Goal: Task Accomplishment & Management: Use online tool/utility

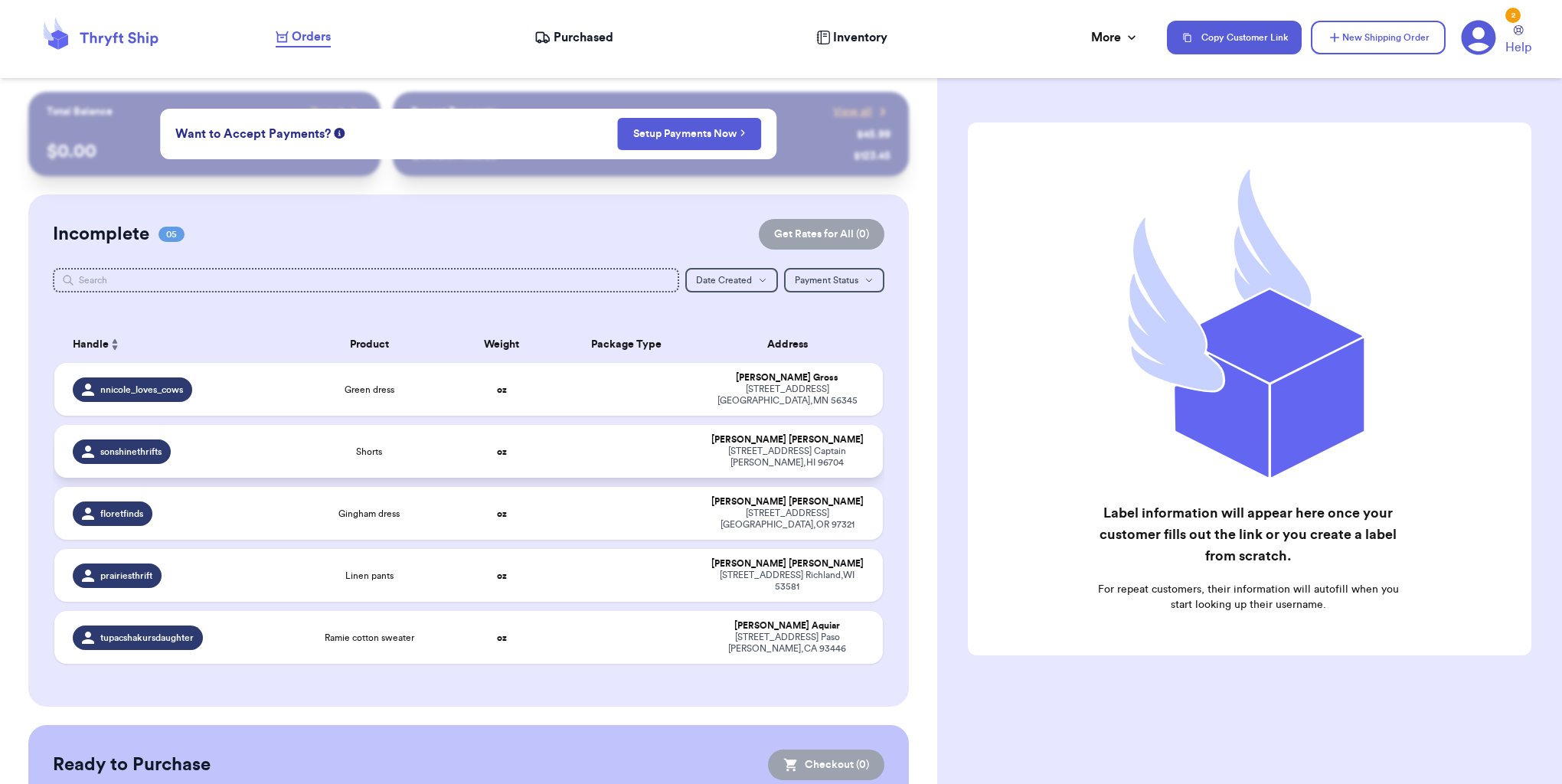
click at [635, 449] on td at bounding box center [626, 451] width 149 height 53
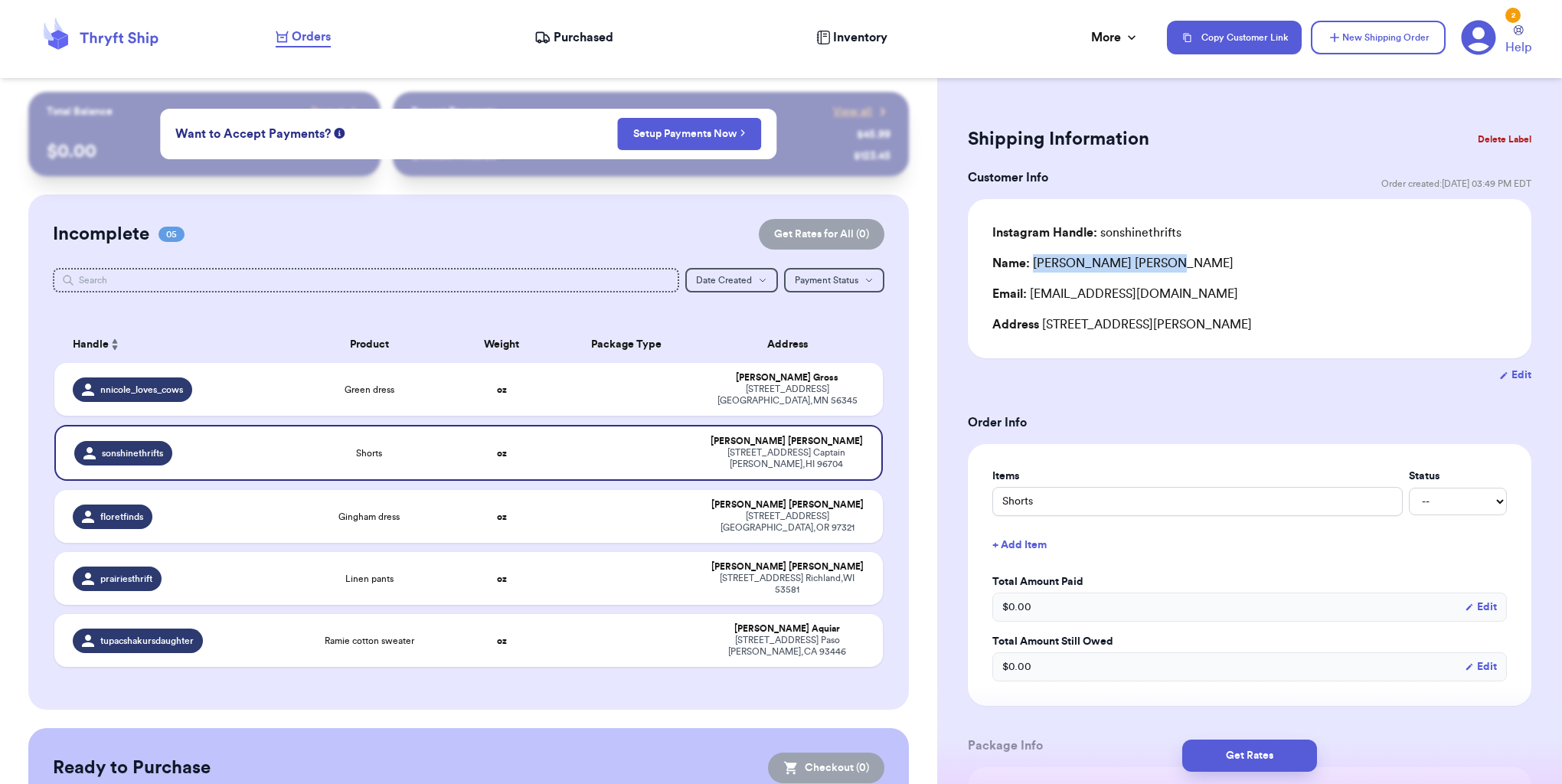
drag, startPoint x: 1052, startPoint y: 264, endPoint x: 1114, endPoint y: 264, distance: 62.0
click at [1160, 264] on div "Name: [PERSON_NAME]" at bounding box center [1250, 264] width 514 height 19
copy div "[PERSON_NAME]"
click at [571, 390] on td at bounding box center [626, 389] width 149 height 53
type input "Green dress"
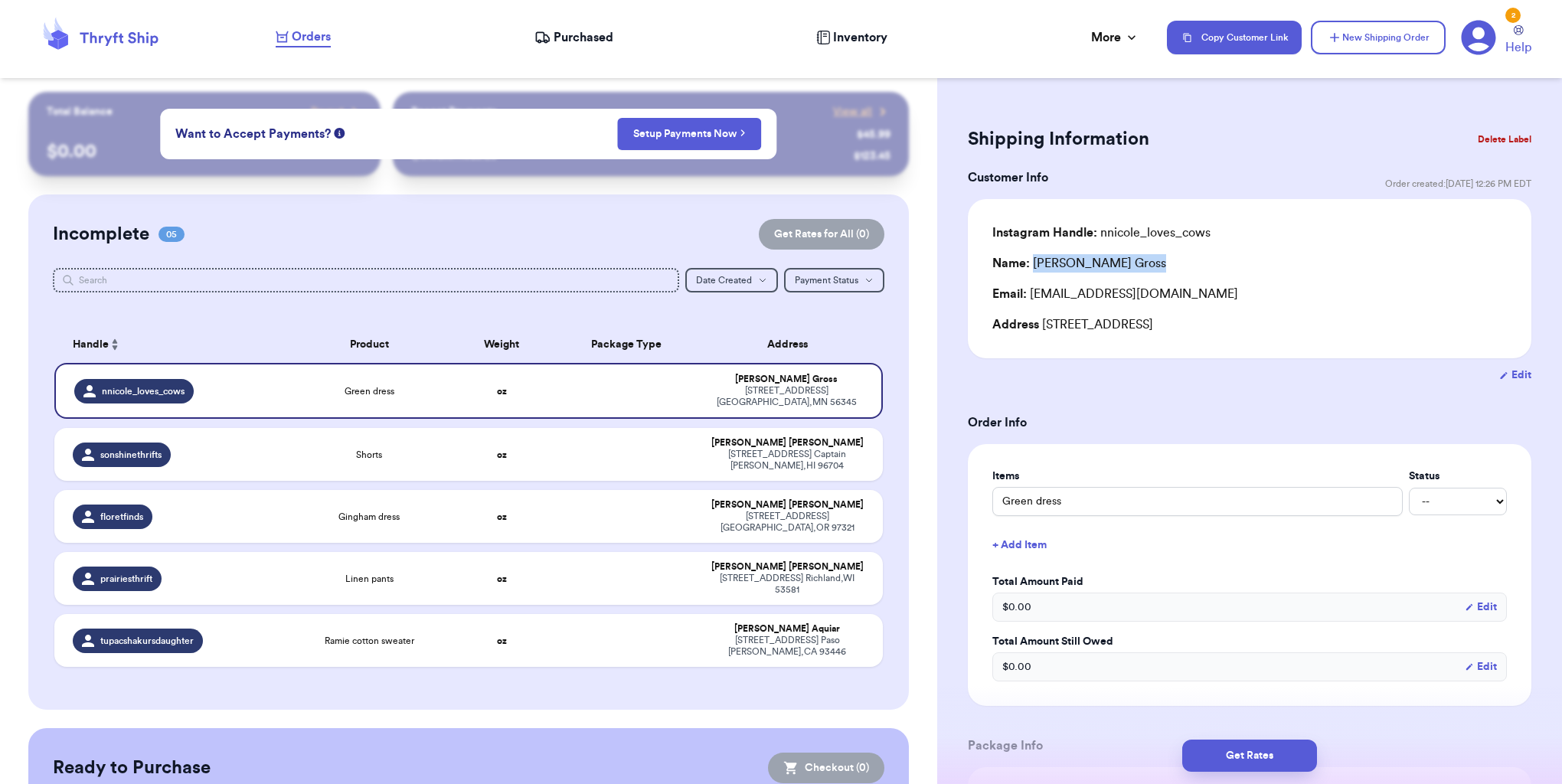
drag, startPoint x: 1035, startPoint y: 265, endPoint x: 1105, endPoint y: 261, distance: 70.1
click at [1126, 264] on div "Name: [PERSON_NAME]" at bounding box center [1250, 264] width 514 height 19
copy div "[PERSON_NAME]"
drag, startPoint x: 1035, startPoint y: 296, endPoint x: 1221, endPoint y: 294, distance: 186.0
click at [1293, 295] on div "Email: [EMAIL_ADDRESS][DOMAIN_NAME]" at bounding box center [1250, 294] width 514 height 19
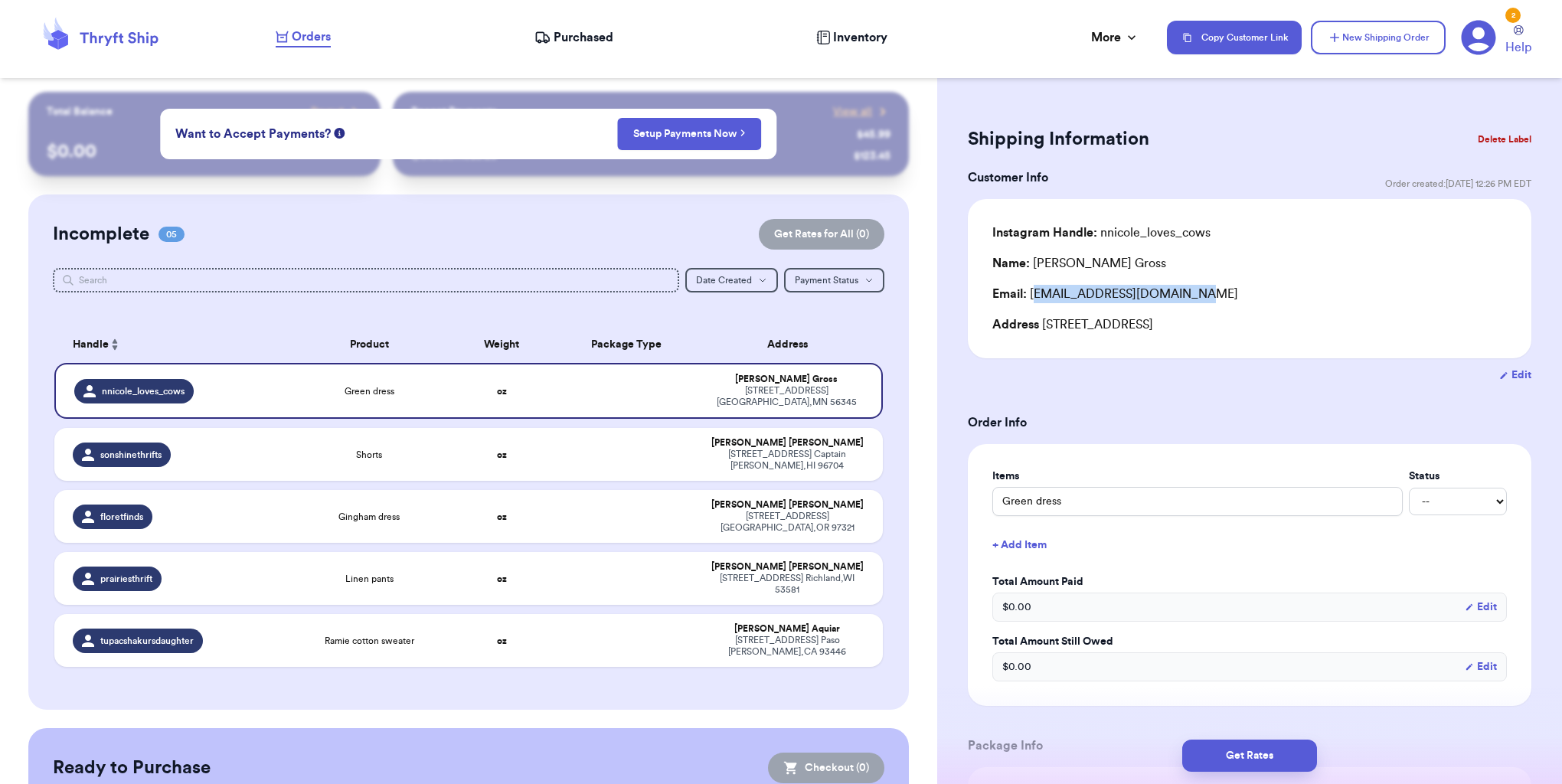
click at [1139, 290] on div "Email: [EMAIL_ADDRESS][DOMAIN_NAME]" at bounding box center [1250, 294] width 514 height 19
click at [809, 466] on div "[STREET_ADDRESS][PERSON_NAME]" at bounding box center [786, 460] width 155 height 23
type input "Shorts"
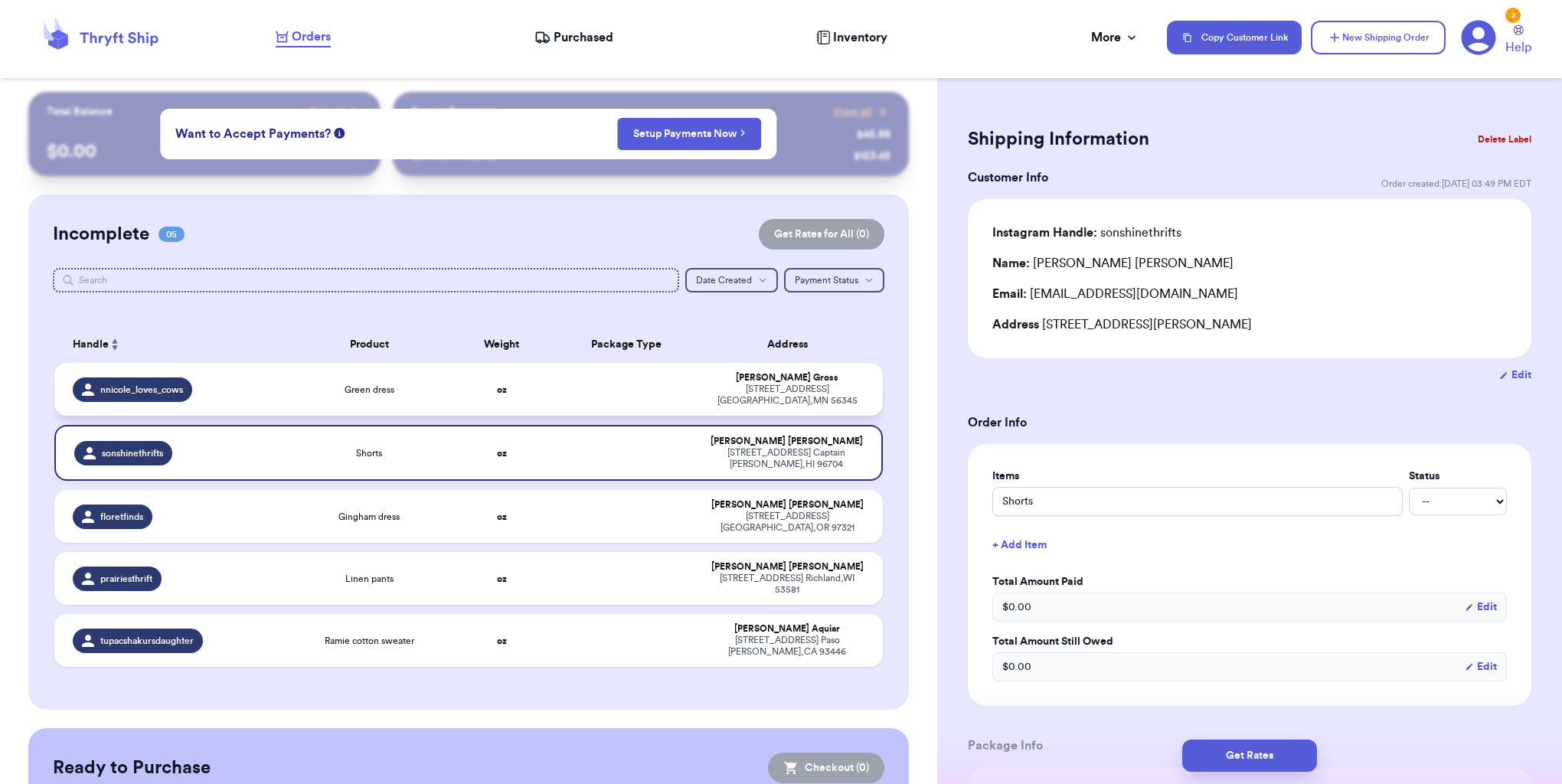
click at [793, 391] on div "[STREET_ADDRESS]" at bounding box center [786, 395] width 155 height 23
type input "Green dress"
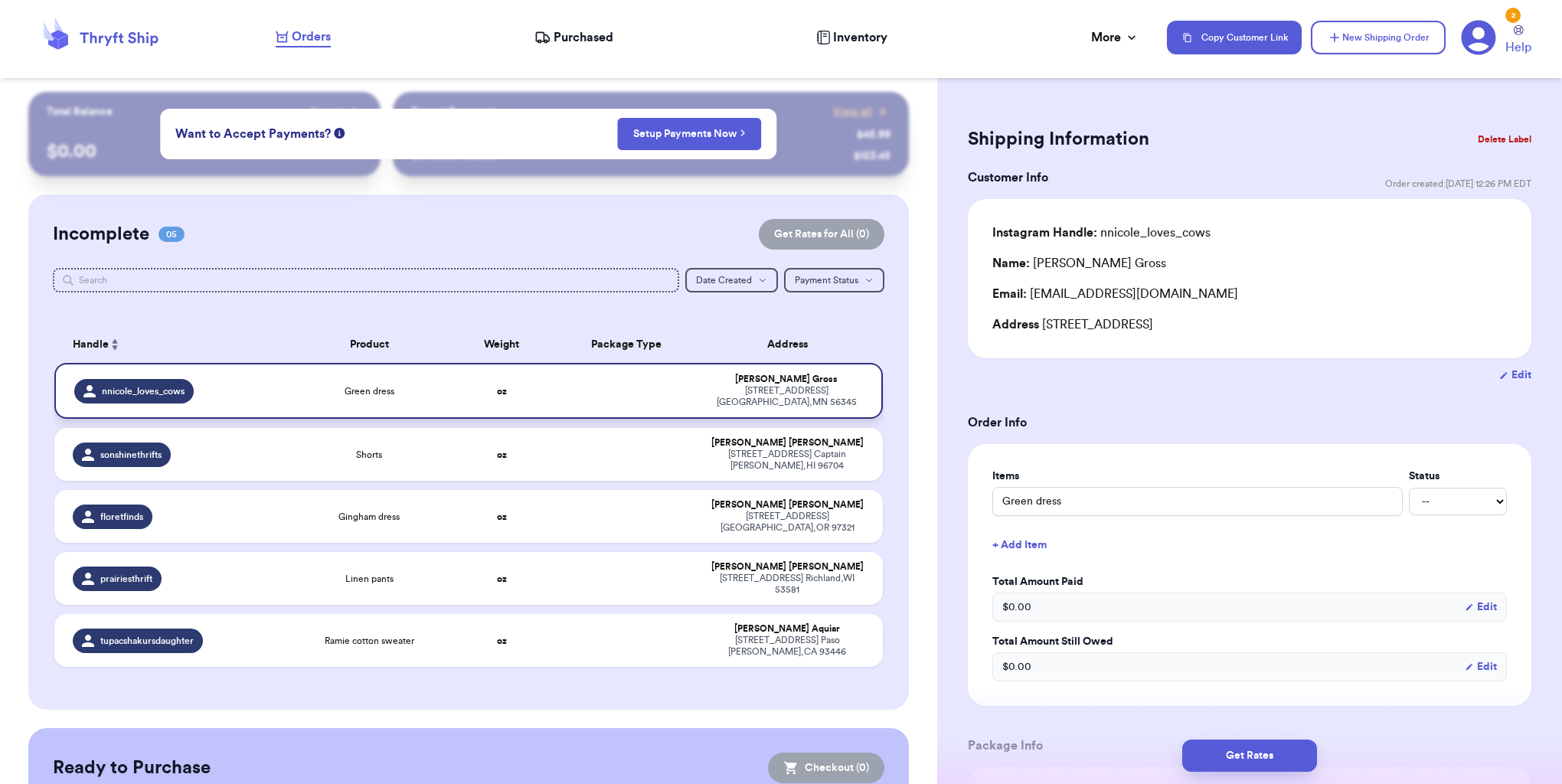
drag, startPoint x: 814, startPoint y: 514, endPoint x: 780, endPoint y: 403, distance: 116.1
click at [814, 510] on div "[STREET_ADDRESS]" at bounding box center [786, 521] width 155 height 23
type input "Gingham dress"
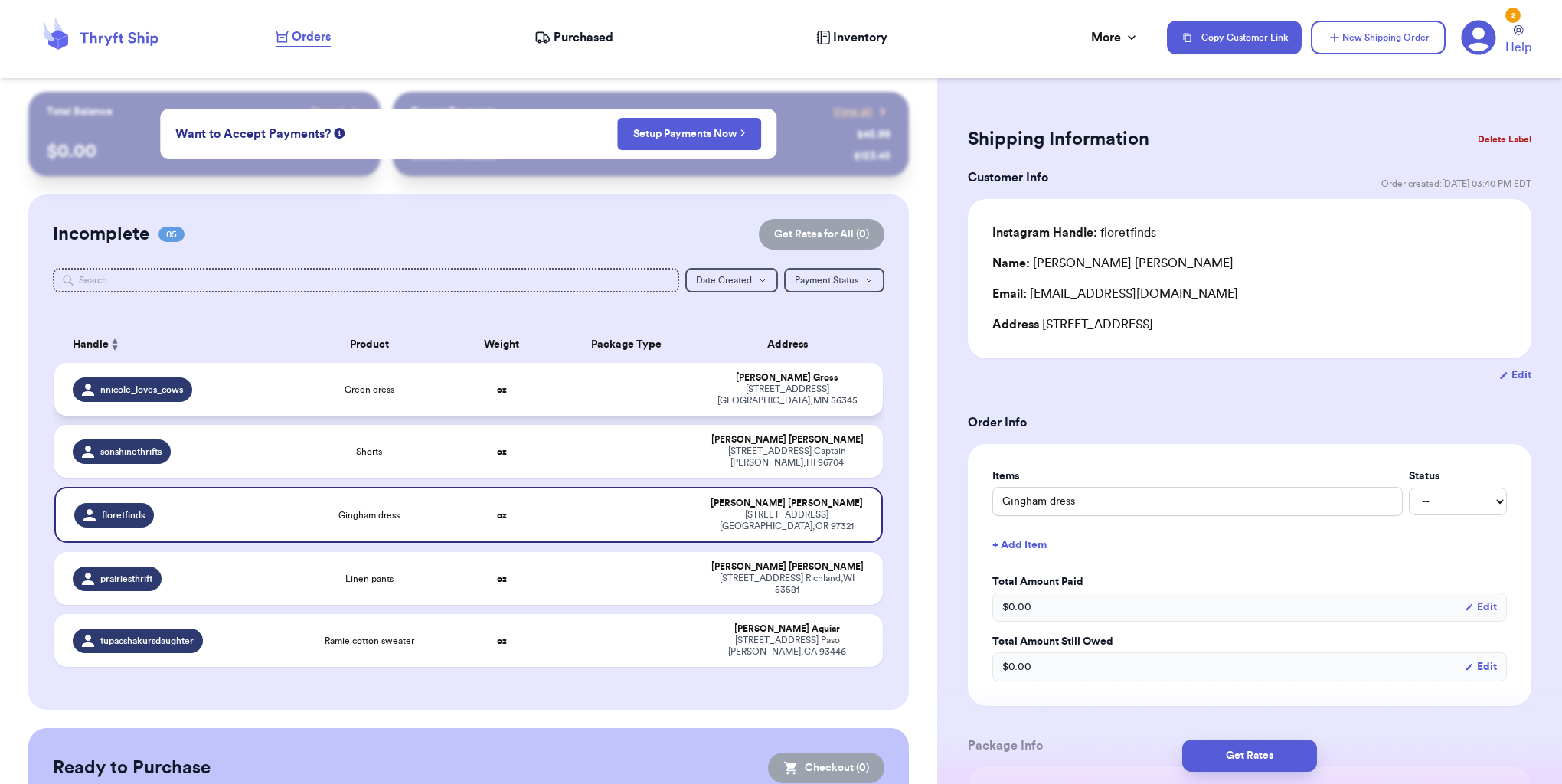
click at [778, 389] on div "[STREET_ADDRESS]" at bounding box center [786, 395] width 155 height 23
type input "Green dress"
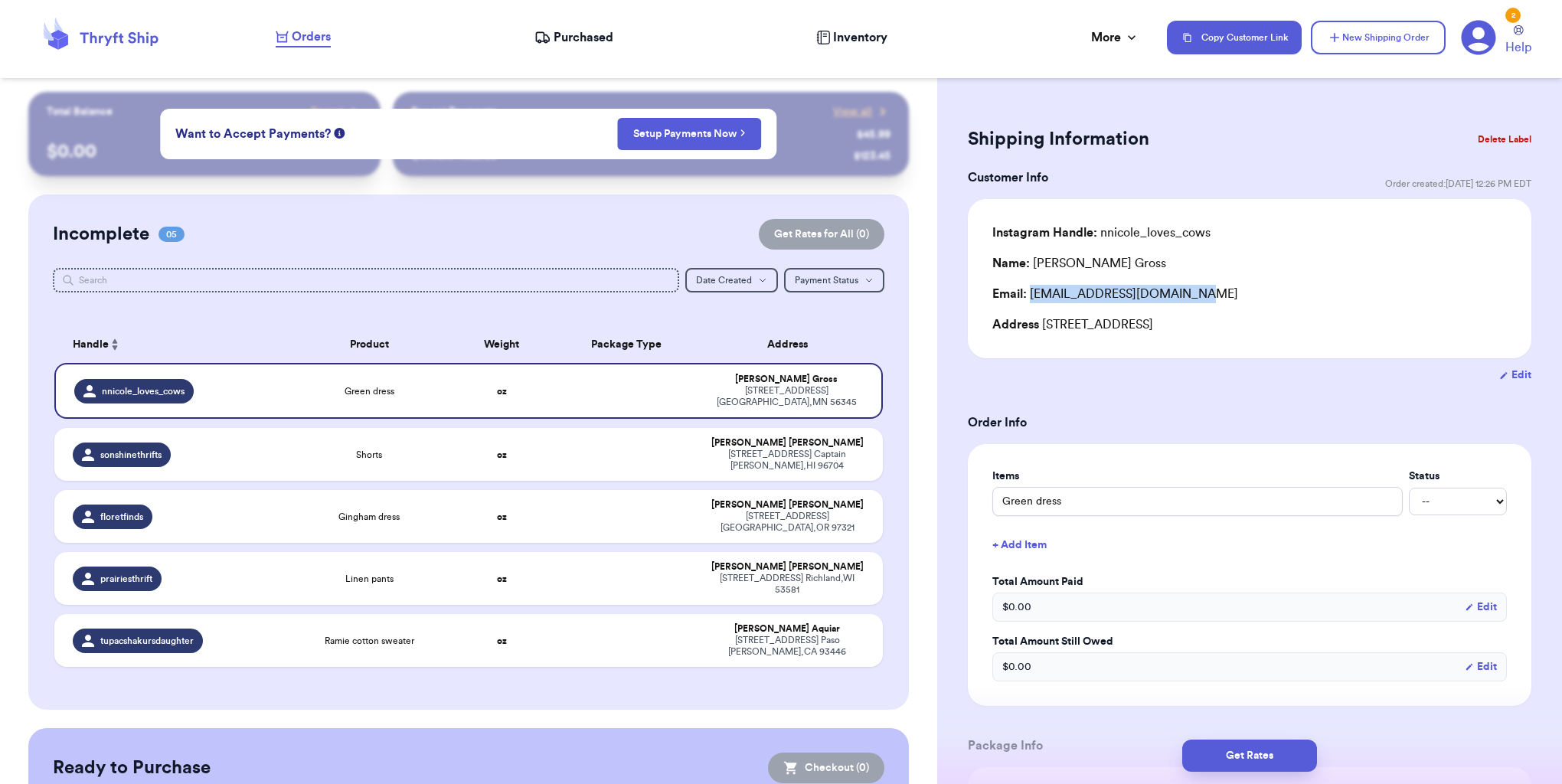
drag, startPoint x: 1033, startPoint y: 295, endPoint x: 1286, endPoint y: 294, distance: 253.0
click at [1286, 294] on div "Email: [EMAIL_ADDRESS][DOMAIN_NAME]" at bounding box center [1250, 294] width 514 height 19
copy div "[EMAIL_ADDRESS][DOMAIN_NAME]"
drag, startPoint x: 1041, startPoint y: 325, endPoint x: 1388, endPoint y: 327, distance: 347.0
click at [1433, 328] on div "Address [STREET_ADDRESS]" at bounding box center [1250, 324] width 514 height 19
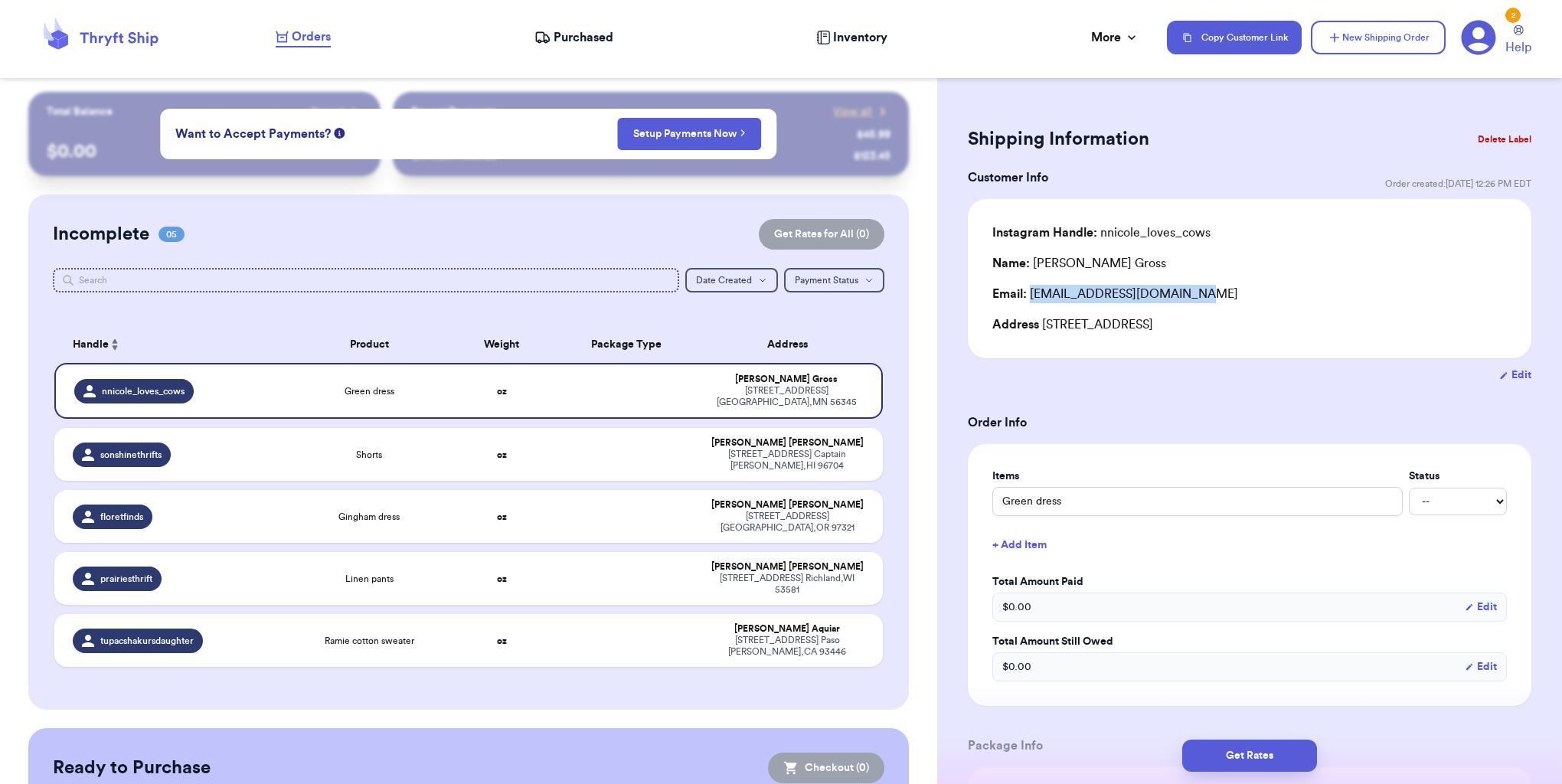
copy div "[STREET_ADDRESS]"
click at [730, 450] on div "[STREET_ADDRESS][PERSON_NAME]" at bounding box center [786, 460] width 155 height 23
type input "Shorts"
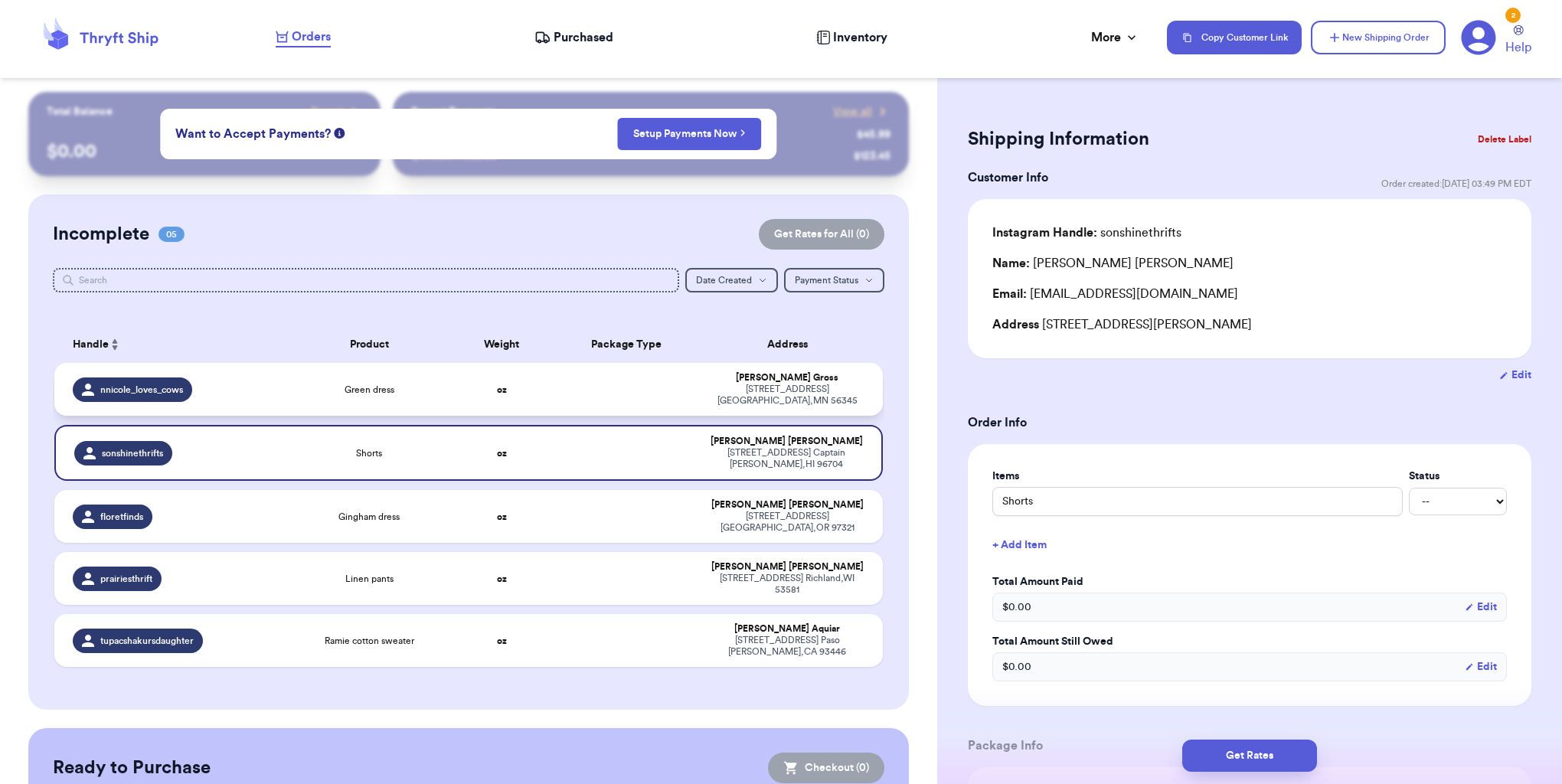
click at [710, 377] on div "[PERSON_NAME]" at bounding box center [786, 378] width 155 height 11
type input "Green dress"
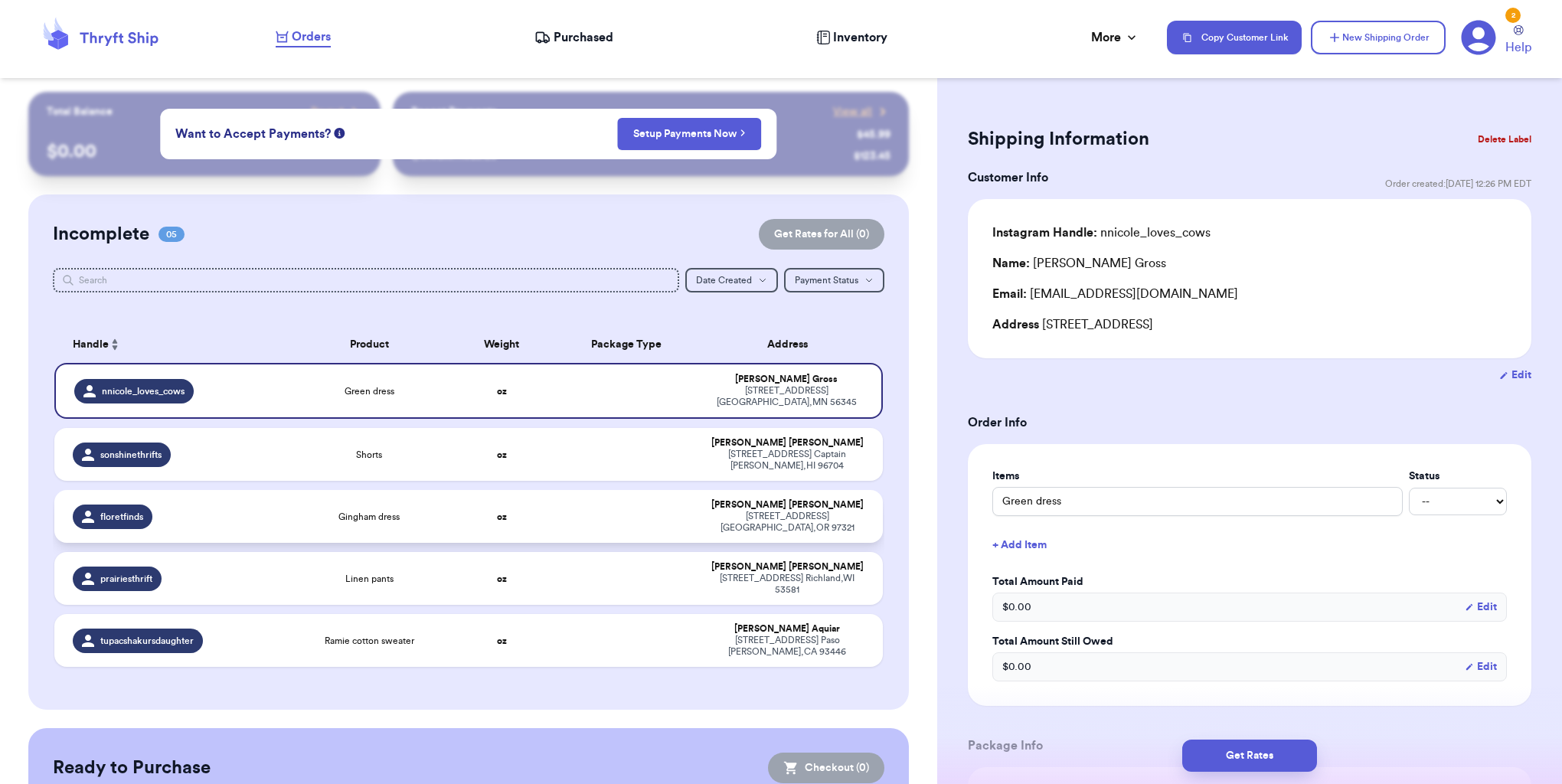
click at [656, 522] on td at bounding box center [626, 516] width 149 height 53
type input "Gingham dress"
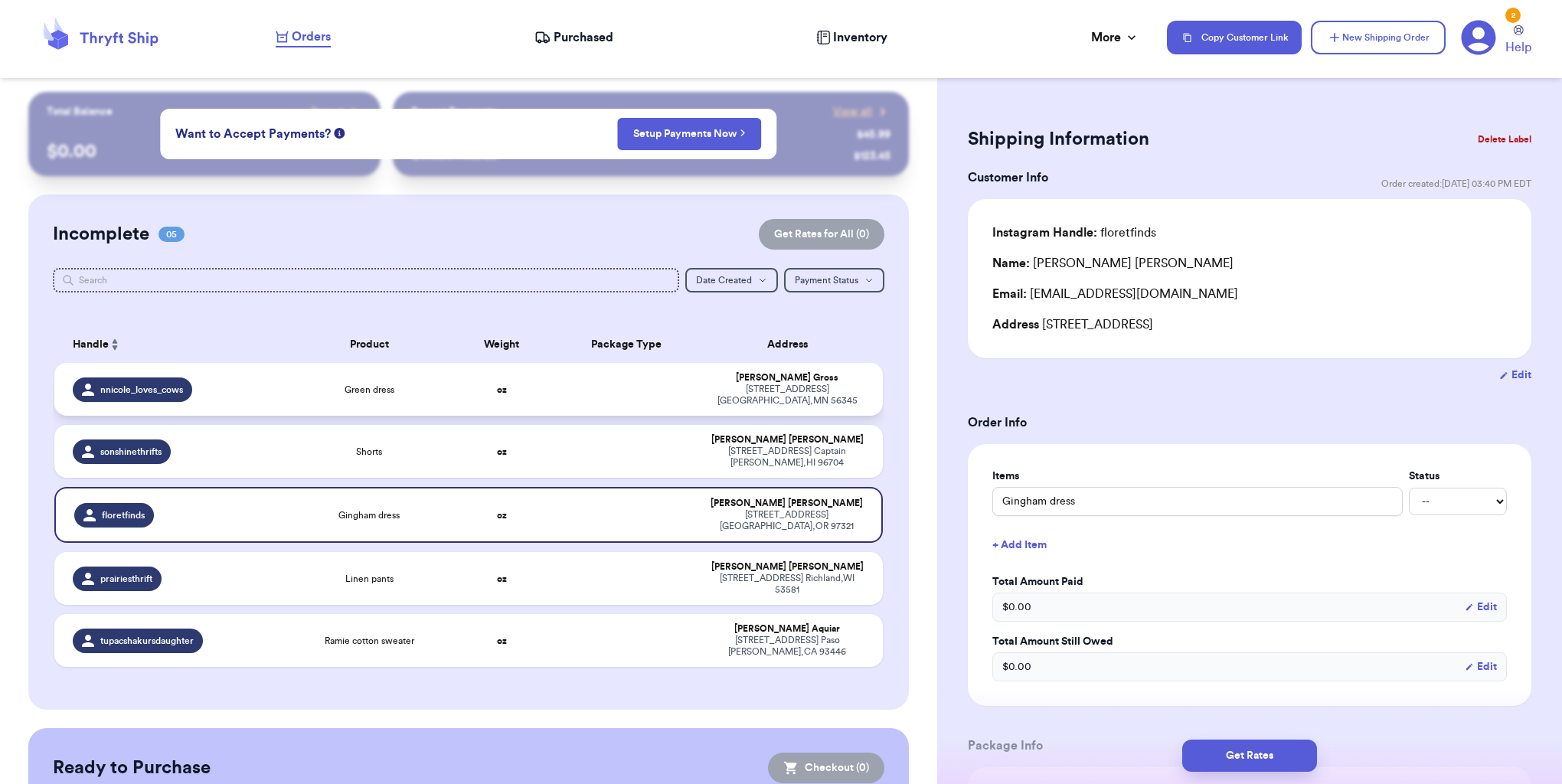
click at [635, 384] on td at bounding box center [626, 389] width 149 height 53
type input "Green dress"
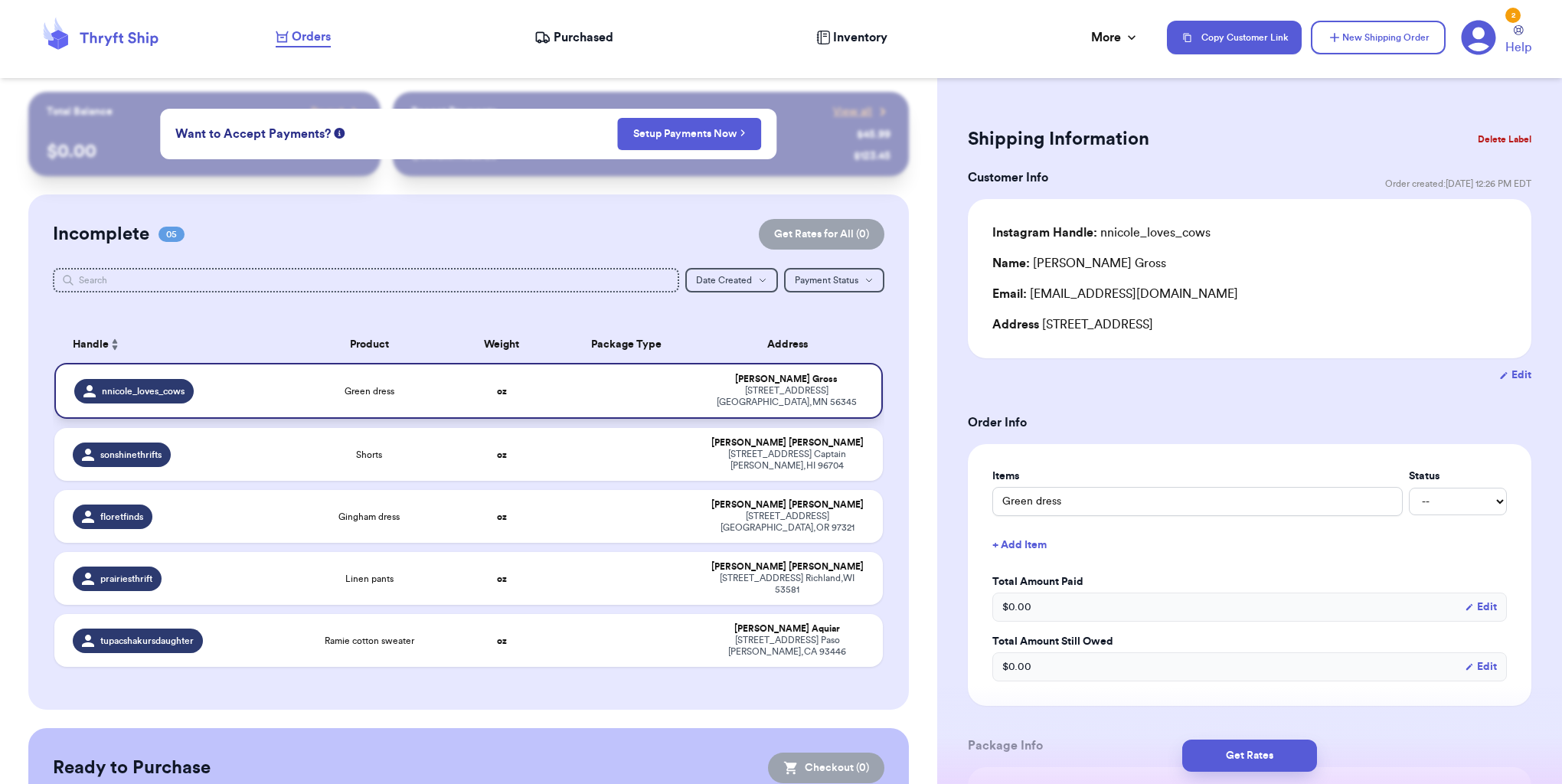
click at [635, 384] on td at bounding box center [626, 391] width 149 height 56
